Goal: Task Accomplishment & Management: Complete application form

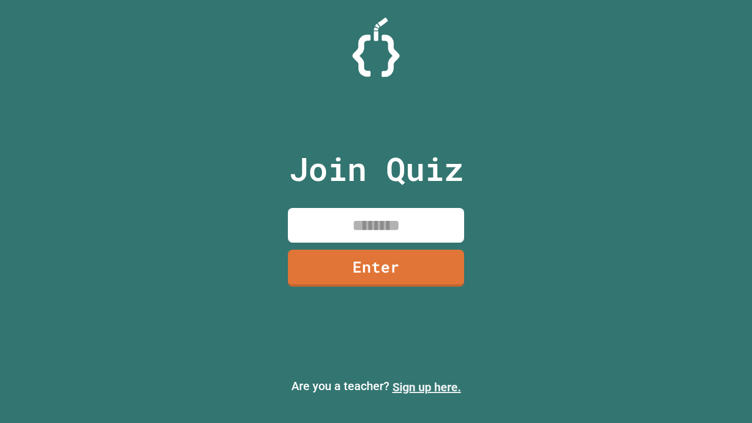
click at [426, 387] on link "Sign up here." at bounding box center [426, 387] width 69 height 14
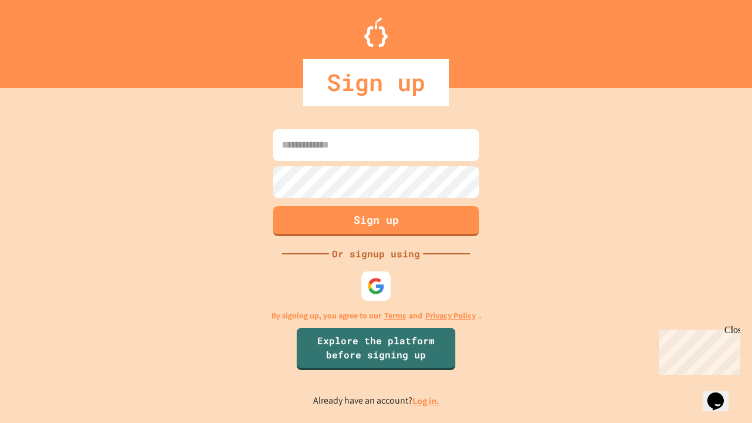
click at [426, 400] on link "Log in." at bounding box center [425, 401] width 27 height 12
